Goal: Task Accomplishment & Management: Use online tool/utility

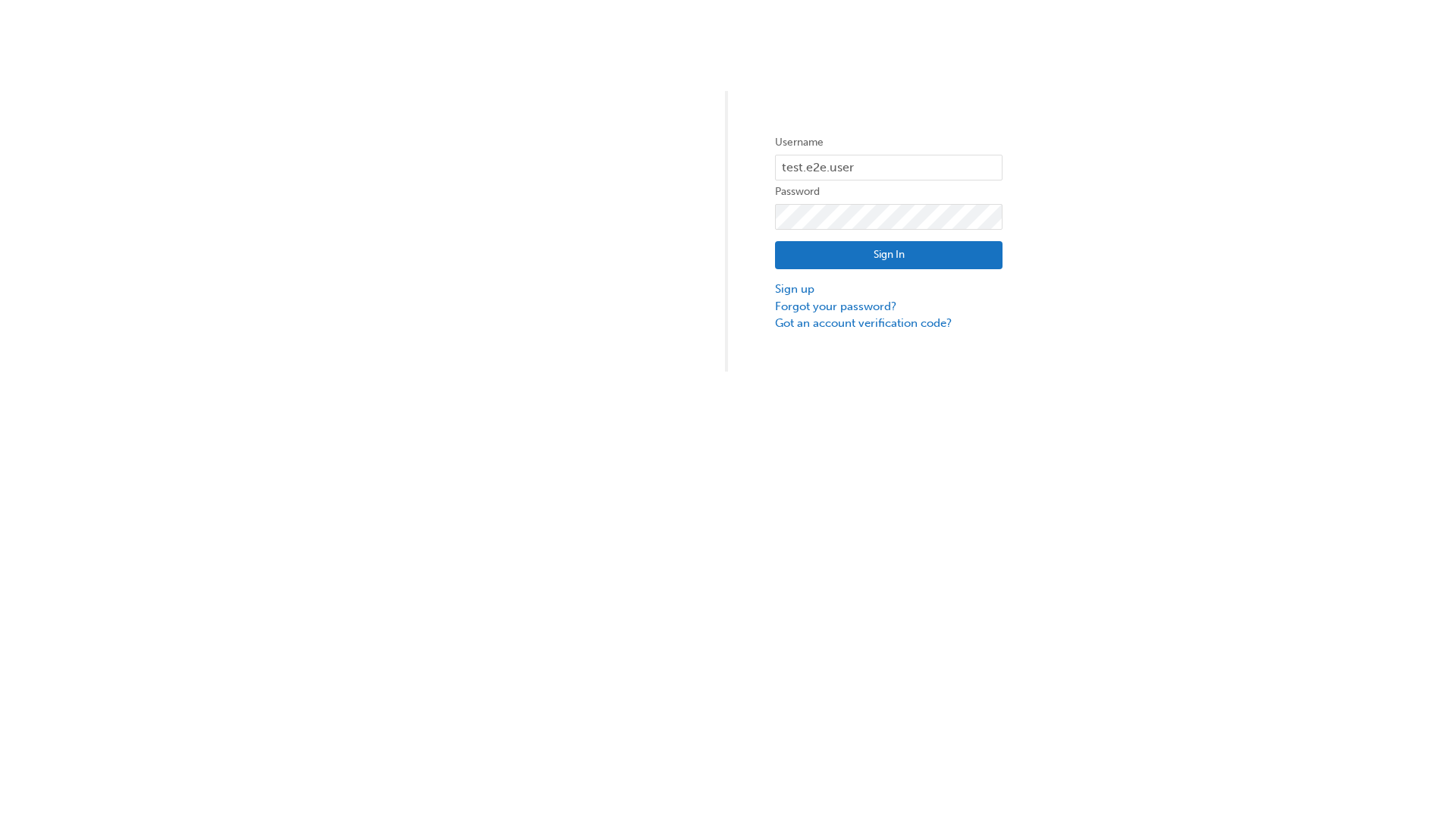
type input "test.e2e.user31"
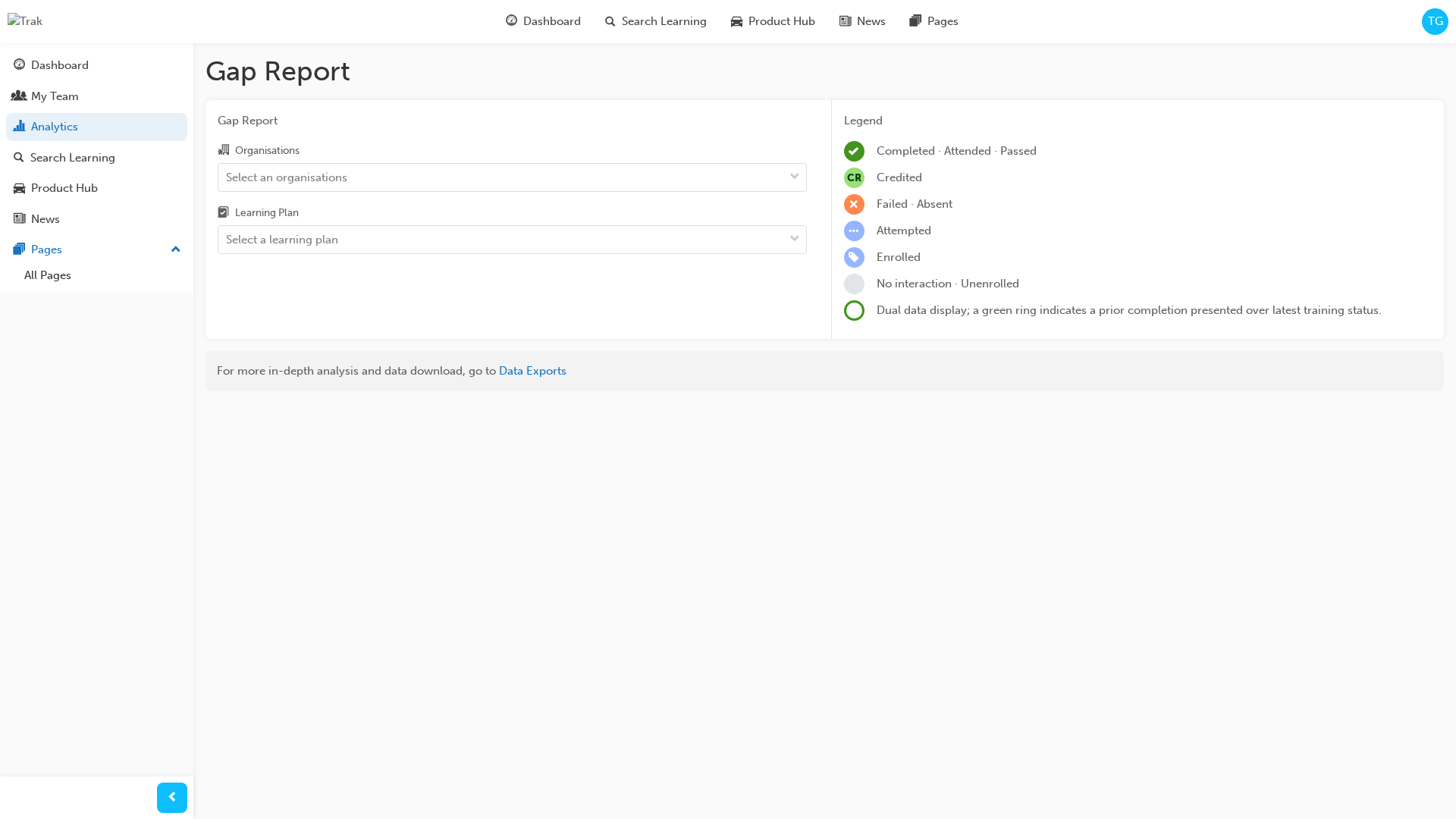
click at [228, 177] on input "Organisations Select an organisations" at bounding box center [227, 176] width 2 height 13
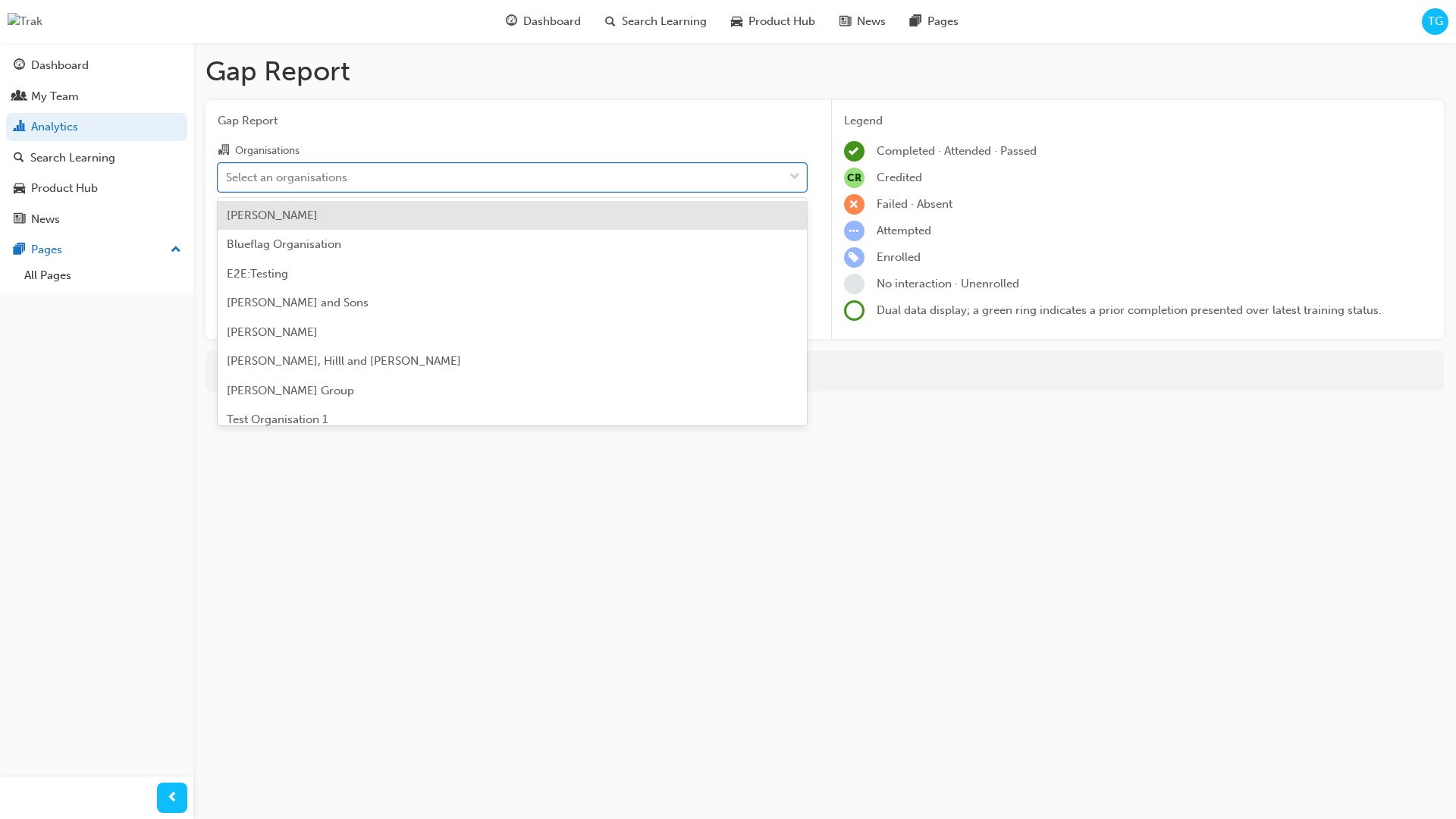
click at [228, 240] on input "Learning Plan Select a learning plan" at bounding box center [227, 239] width 2 height 13
